Goal: Task Accomplishment & Management: Check status

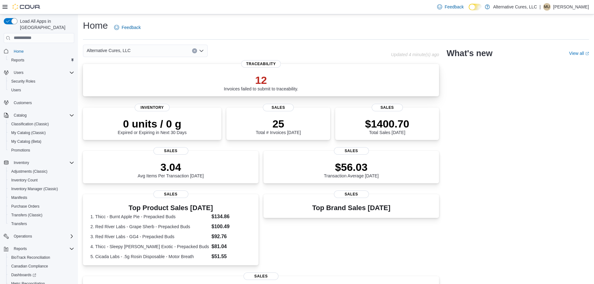
click at [274, 86] on div "12 Invoices failed to submit to traceability." at bounding box center [261, 82] width 75 height 17
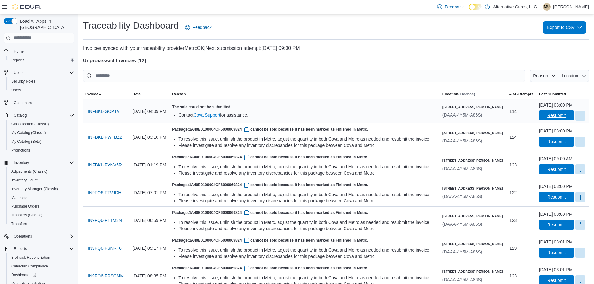
click at [542, 110] on div "[DATE] 03:00 PM Resubmit" at bounding box center [562, 111] width 47 height 19
click at [543, 116] on span "Resubmit" at bounding box center [556, 115] width 27 height 10
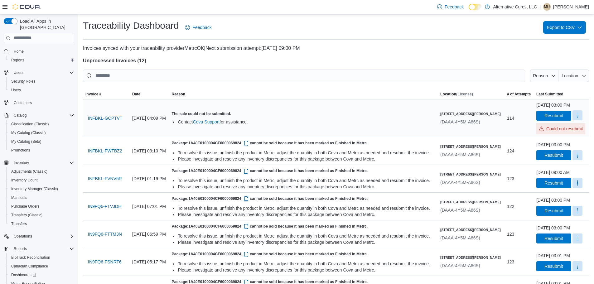
click at [576, 115] on button "More" at bounding box center [577, 115] width 10 height 10
click at [527, 128] on td "# of Attempts 114" at bounding box center [518, 118] width 29 height 38
click at [114, 120] on span "INFBKL-GCPTVT" at bounding box center [105, 118] width 34 height 6
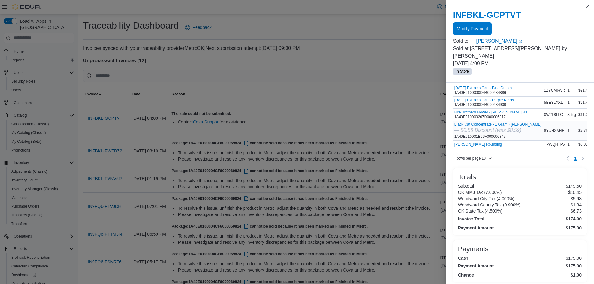
scroll to position [62, 0]
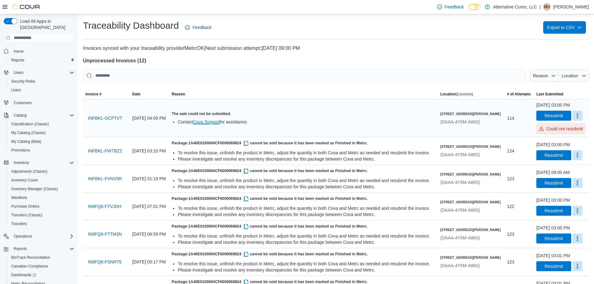
click at [220, 123] on link "Cova Support" at bounding box center [206, 121] width 27 height 5
drag, startPoint x: 360, startPoint y: 108, endPoint x: 251, endPoint y: 112, distance: 108.9
click at [359, 108] on td "Reason The sale could not be submitted. Contact Cova Support for assistance." at bounding box center [303, 118] width 269 height 38
drag, startPoint x: 124, startPoint y: 116, endPoint x: 99, endPoint y: 116, distance: 24.6
click at [101, 117] on button "INFBKL-GCPTVT" at bounding box center [104, 118] width 39 height 12
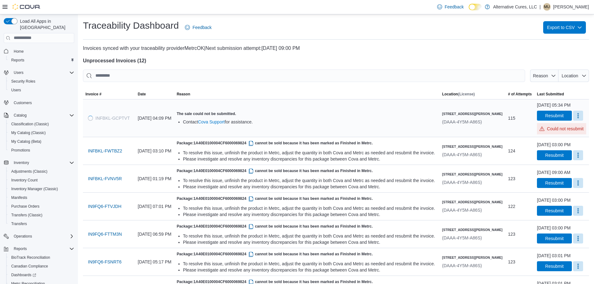
drag, startPoint x: 99, startPoint y: 116, endPoint x: 374, endPoint y: 102, distance: 275.6
click at [376, 106] on td "Reason The sale could not be submitted. Contact Cova Support for assistance." at bounding box center [306, 118] width 265 height 38
